Goal: Entertainment & Leisure: Consume media (video, audio)

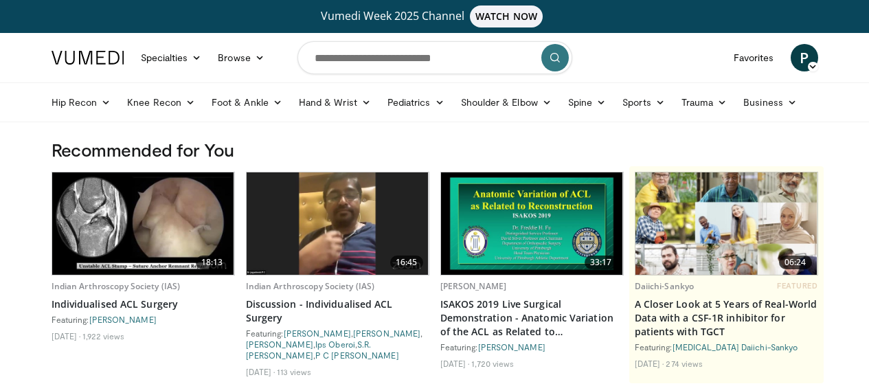
click at [316, 292] on link "Indian Arthroscopy Society (IAS)" at bounding box center [310, 286] width 129 height 12
click at [133, 107] on link "Knee Recon" at bounding box center [161, 102] width 85 height 27
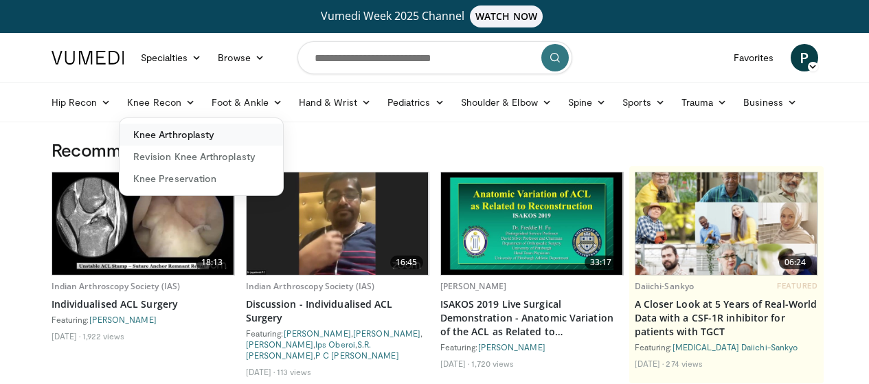
click at [159, 131] on link "Knee Arthroplasty" at bounding box center [202, 135] width 164 height 22
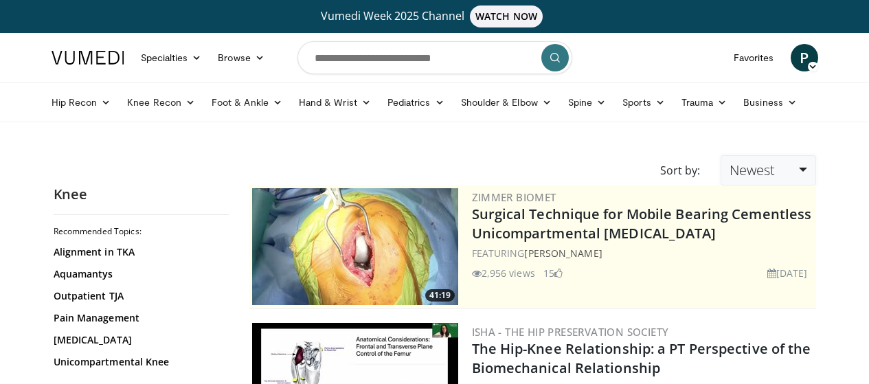
click at [816, 176] on link "Newest" at bounding box center [768, 170] width 95 height 30
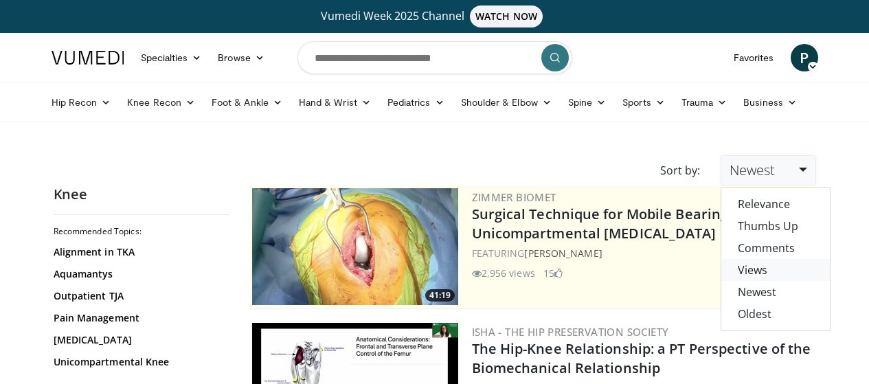
click at [797, 269] on link "Views" at bounding box center [776, 270] width 109 height 22
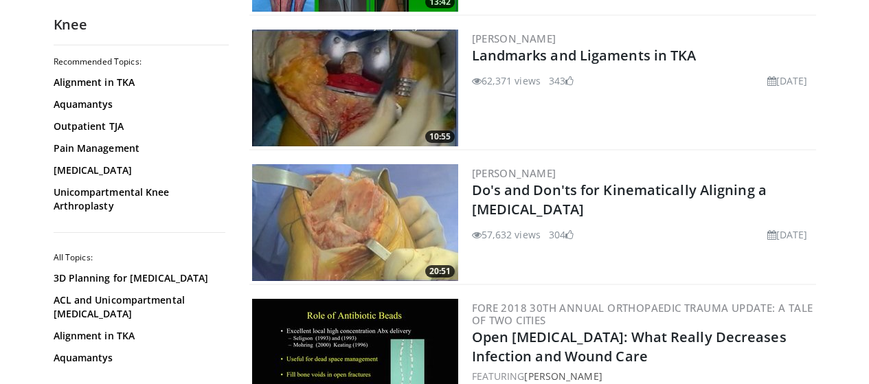
scroll to position [704, 0]
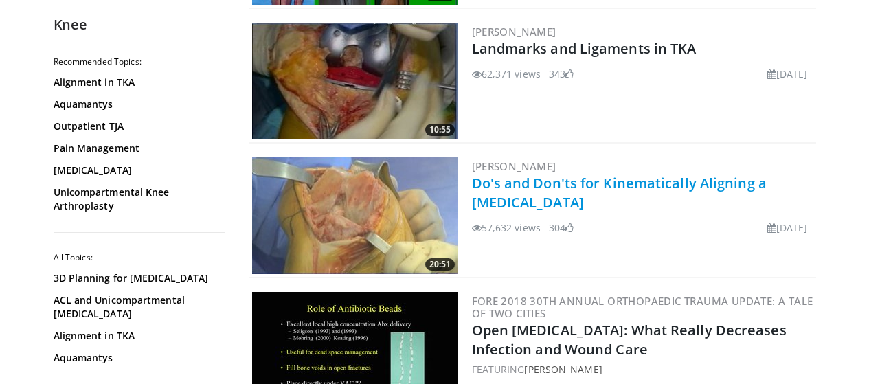
click at [584, 182] on link "Do's and Don'ts for Kinematically Aligning a Total Knee Arthroplasty" at bounding box center [619, 193] width 295 height 38
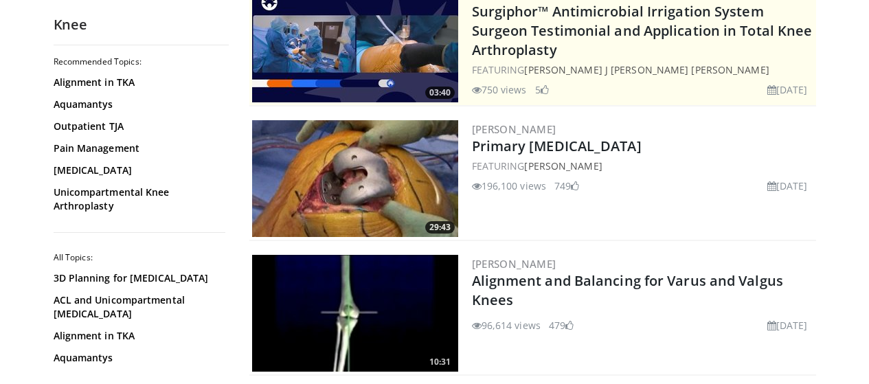
scroll to position [201, 0]
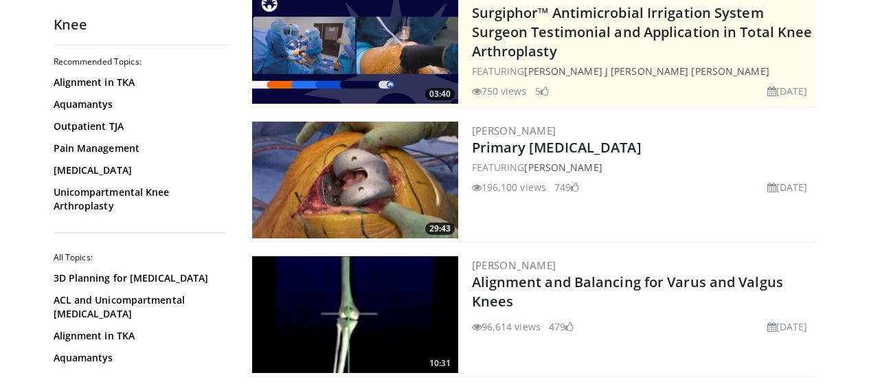
click at [375, 175] on img at bounding box center [355, 180] width 206 height 117
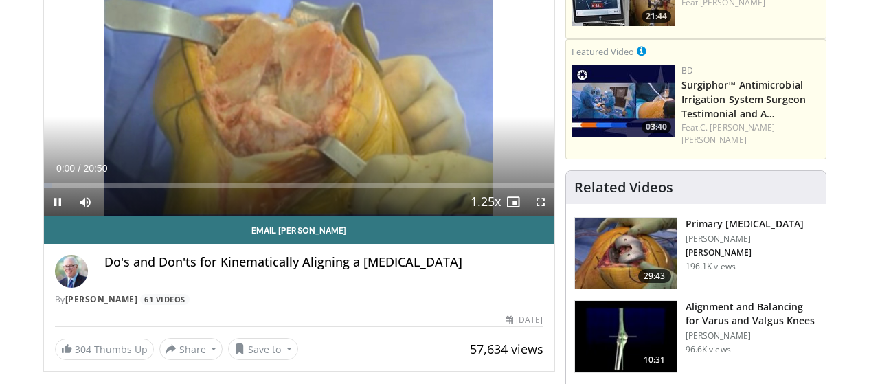
scroll to position [210, 0]
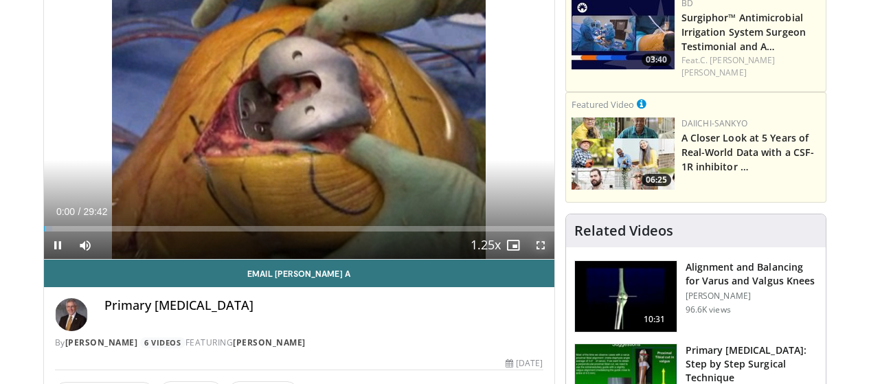
click at [549, 259] on span "Video Player" at bounding box center [540, 245] width 27 height 27
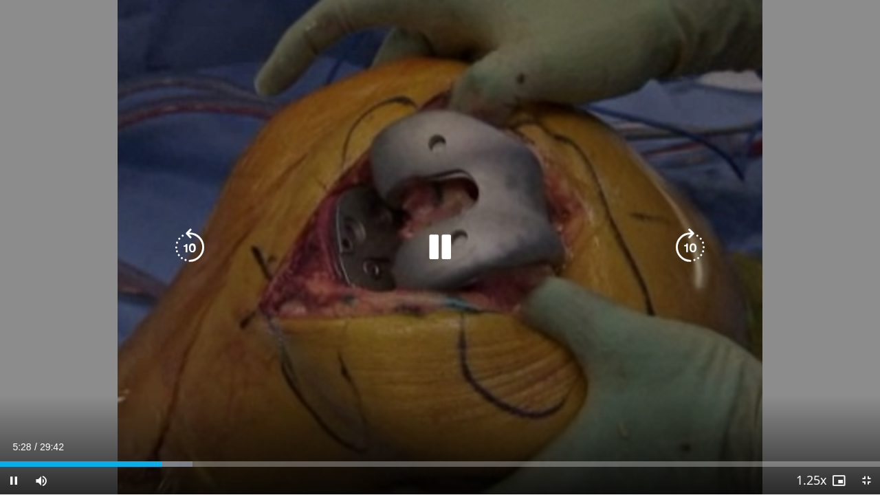
click at [433, 234] on icon "Video Player" at bounding box center [440, 247] width 38 height 38
click at [475, 201] on div "40 seconds Tap to unmute" at bounding box center [440, 247] width 880 height 494
click at [449, 258] on icon "Video Player" at bounding box center [440, 247] width 38 height 38
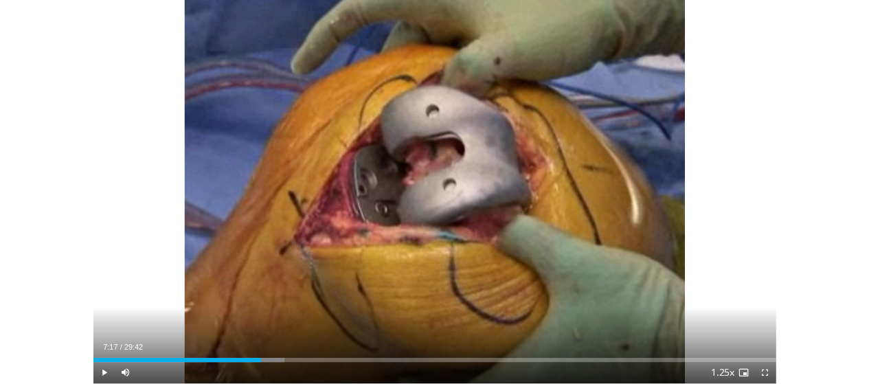
scroll to position [480, 0]
